Goal: Task Accomplishment & Management: Manage account settings

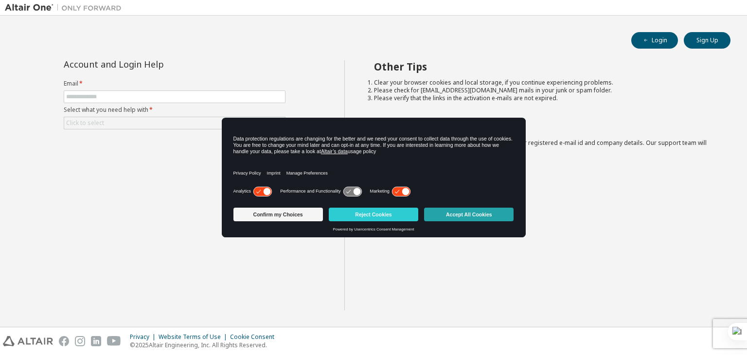
click at [479, 209] on button "Accept All Cookies" at bounding box center [469, 215] width 90 height 14
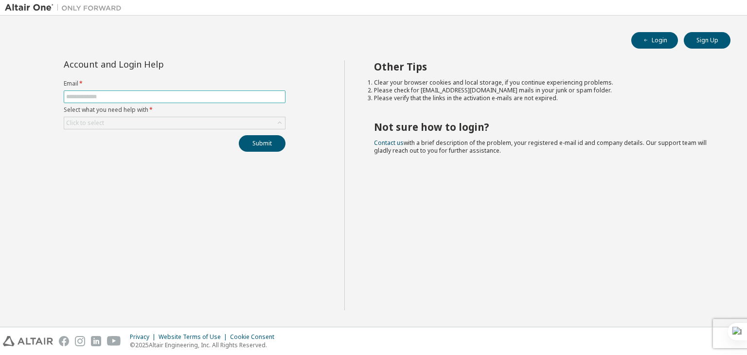
click at [100, 94] on input "text" at bounding box center [174, 97] width 217 height 8
type input "**********"
click at [255, 143] on button "Submit" at bounding box center [262, 143] width 47 height 17
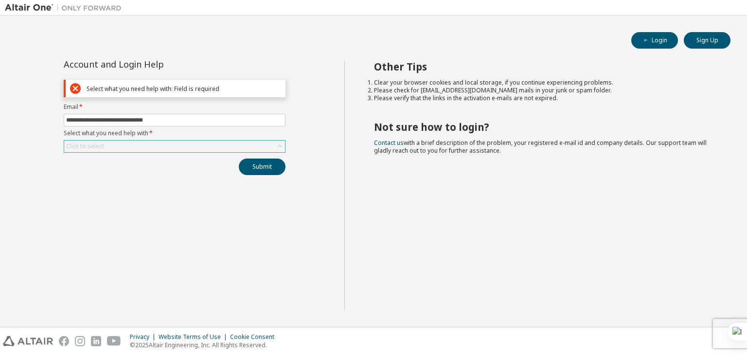
click at [107, 146] on div "Click to select" at bounding box center [174, 147] width 221 height 12
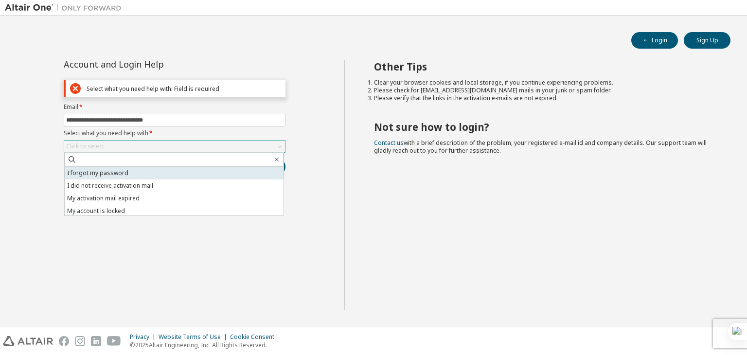
click at [101, 175] on li "I forgot my password" at bounding box center [174, 173] width 219 height 13
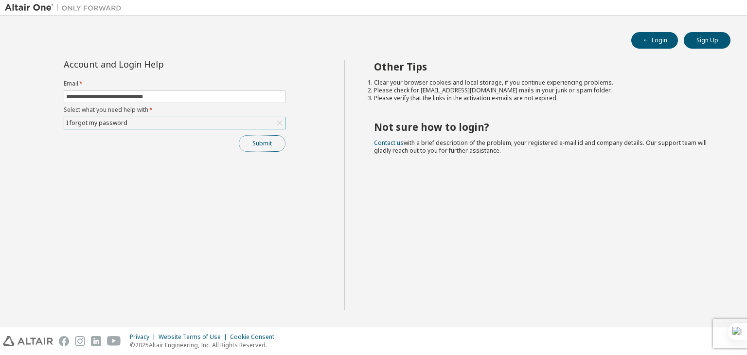
click at [249, 143] on button "Submit" at bounding box center [262, 143] width 47 height 17
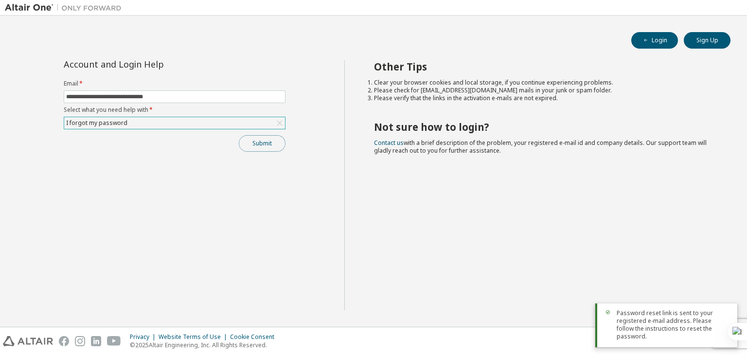
click at [259, 138] on button "Submit" at bounding box center [262, 143] width 47 height 17
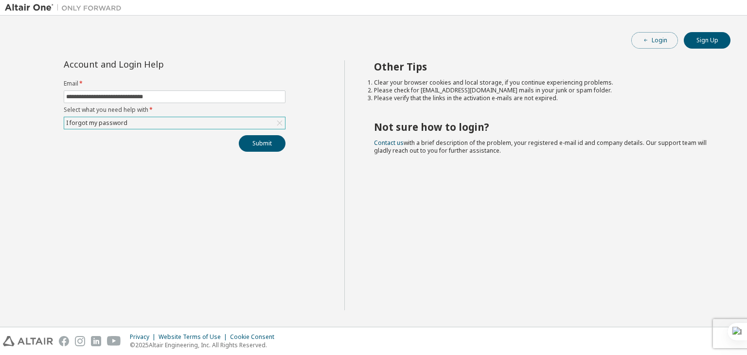
click at [656, 38] on button "Login" at bounding box center [655, 40] width 47 height 17
